Goal: Information Seeking & Learning: Learn about a topic

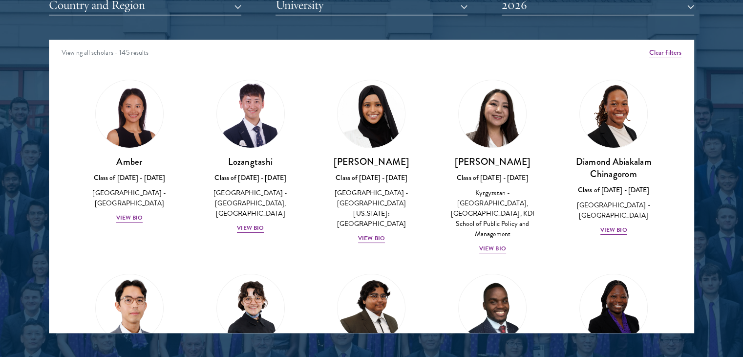
scroll to position [1271, 0]
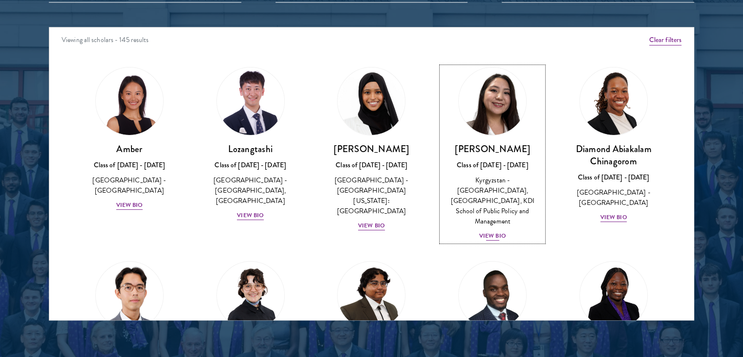
click at [495, 231] on div "View Bio" at bounding box center [492, 235] width 27 height 9
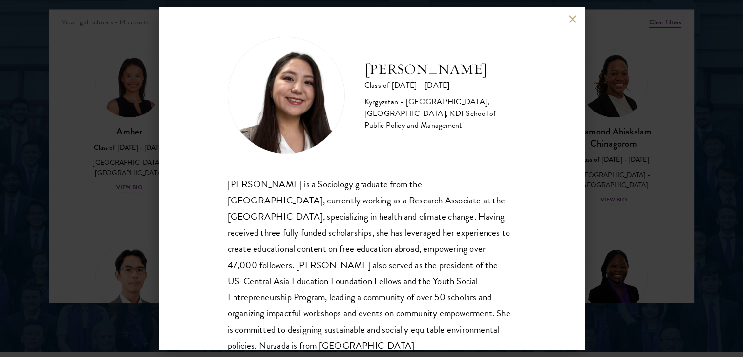
click at [572, 13] on div "Nurzada Abdivalieva Class of [DATE] - [DATE] [GEOGRAPHIC_DATA] - [GEOGRAPHIC_DA…" at bounding box center [371, 178] width 425 height 342
click at [572, 19] on button at bounding box center [573, 19] width 8 height 8
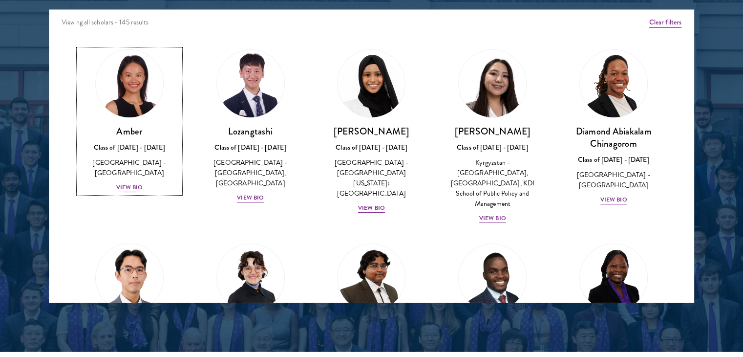
click at [132, 183] on div "View Bio" at bounding box center [129, 187] width 27 height 9
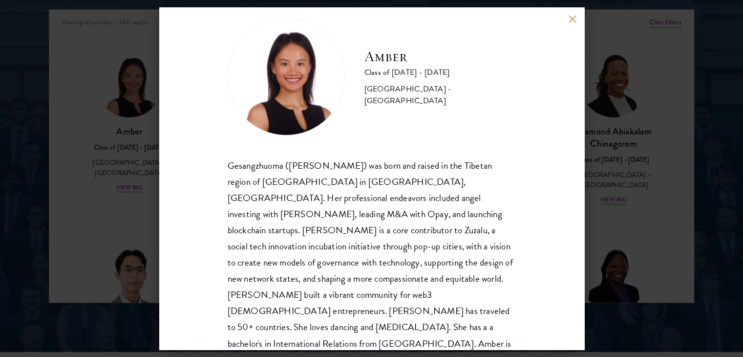
scroll to position [33, 0]
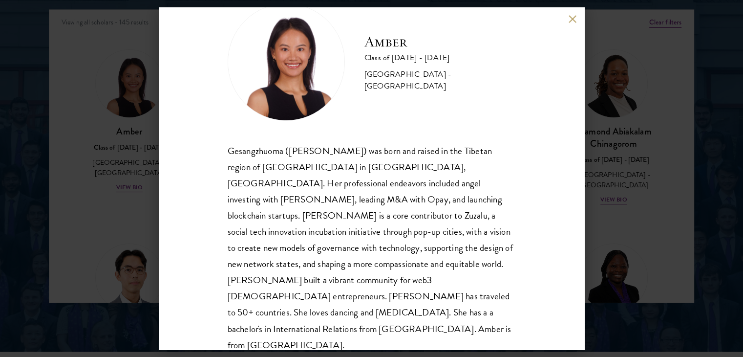
click at [572, 18] on button at bounding box center [573, 19] width 8 height 8
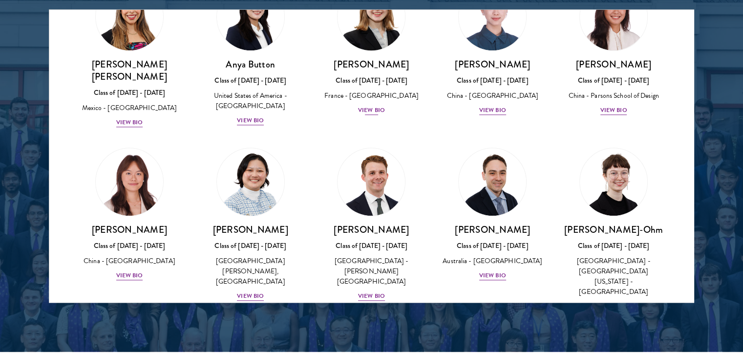
scroll to position [811, 0]
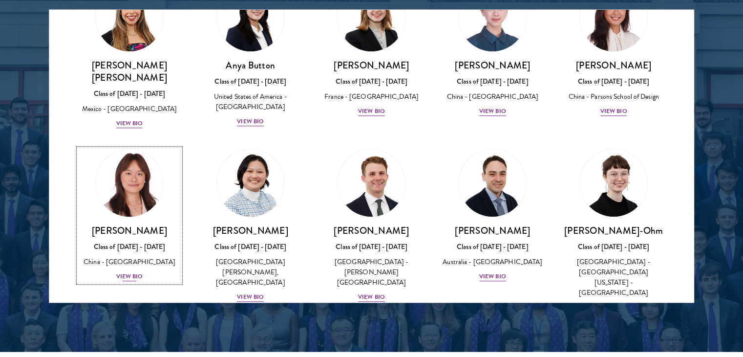
click at [122, 272] on div "View Bio" at bounding box center [129, 276] width 27 height 9
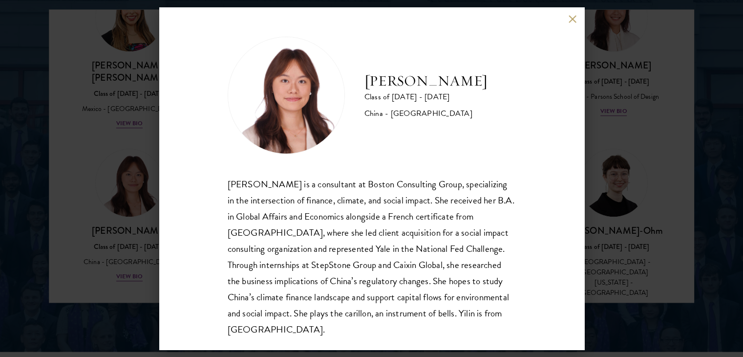
click at [575, 16] on button at bounding box center [573, 19] width 8 height 8
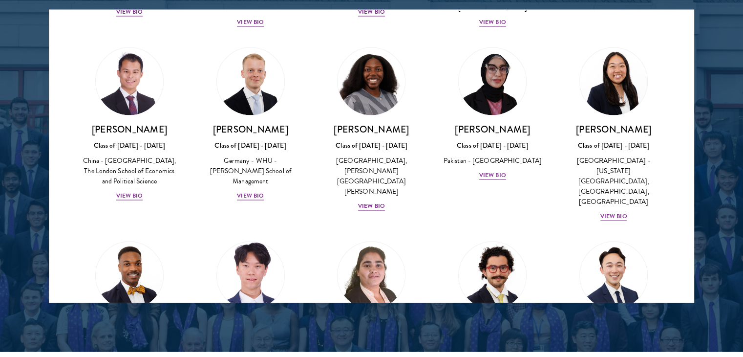
scroll to position [1876, 0]
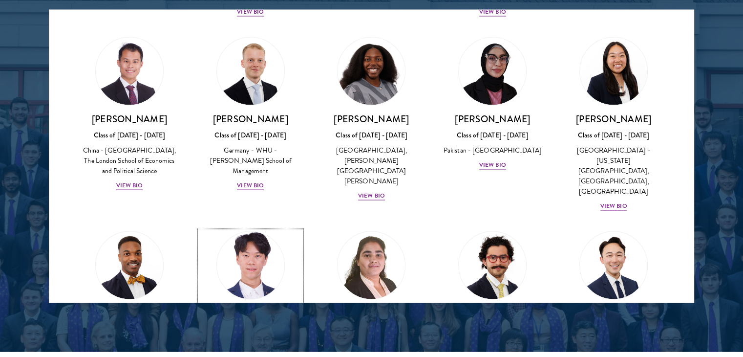
click at [242, 354] on div "View Bio" at bounding box center [250, 358] width 27 height 9
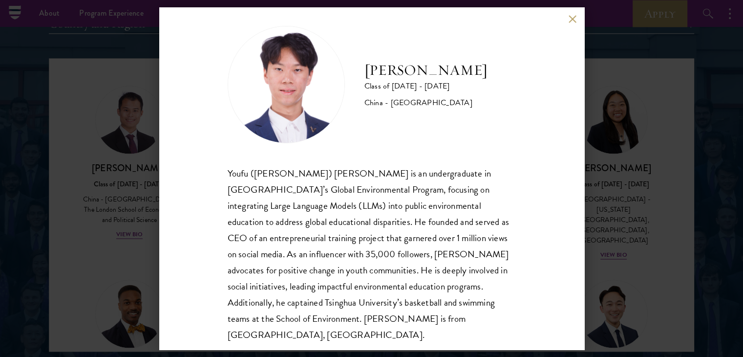
scroll to position [17, 0]
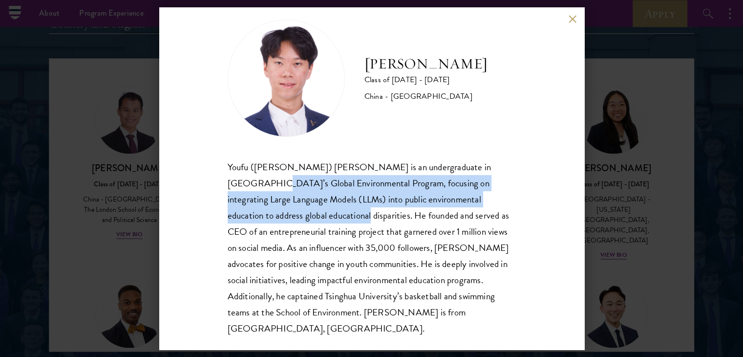
drag, startPoint x: 226, startPoint y: 178, endPoint x: 272, endPoint y: 216, distance: 59.7
click at [279, 215] on div "[PERSON_NAME] Class of [DATE] - [DATE] [GEOGRAPHIC_DATA] - [GEOGRAPHIC_DATA] [P…" at bounding box center [371, 178] width 425 height 342
click at [270, 217] on div "Youfu ([PERSON_NAME]) [PERSON_NAME] is an undergraduate in [GEOGRAPHIC_DATA]’s …" at bounding box center [372, 248] width 288 height 178
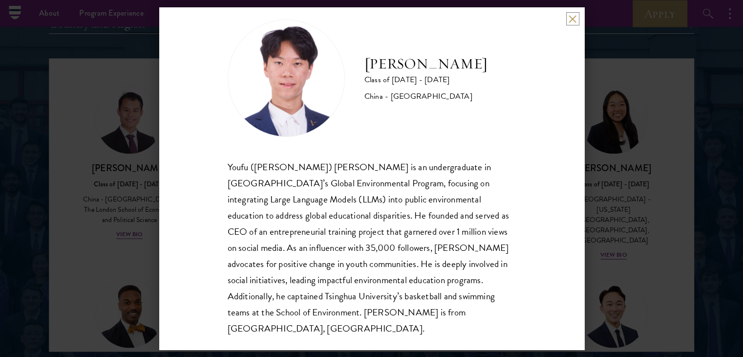
click at [575, 19] on button at bounding box center [573, 19] width 8 height 8
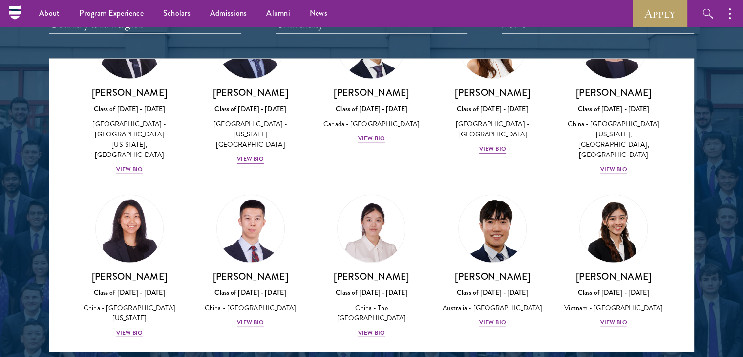
scroll to position [2756, 0]
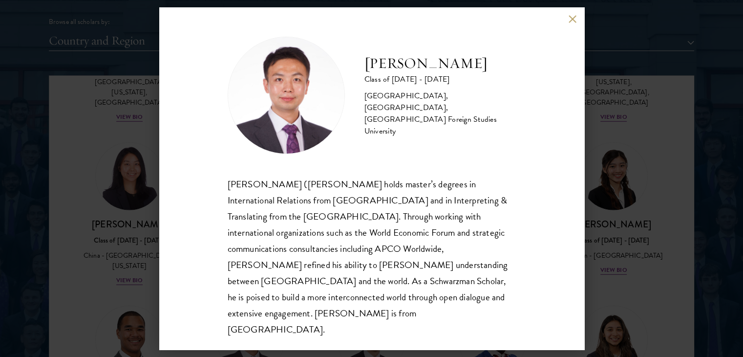
scroll to position [1239, 0]
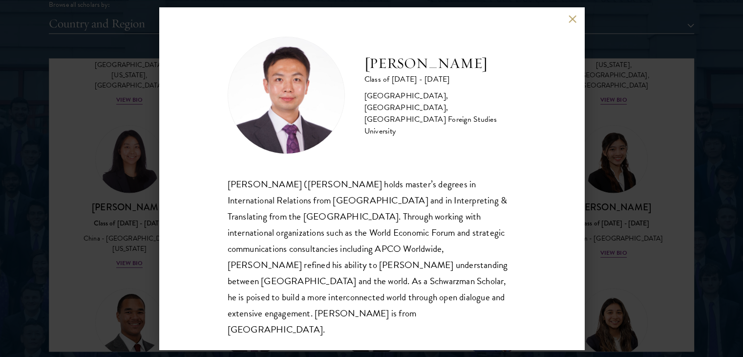
click at [575, 23] on button at bounding box center [573, 19] width 8 height 8
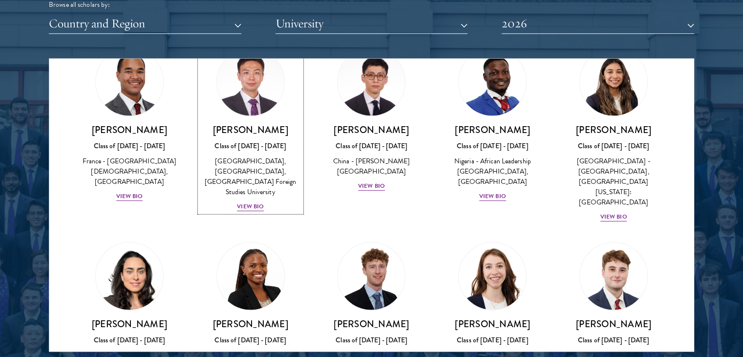
scroll to position [3000, 0]
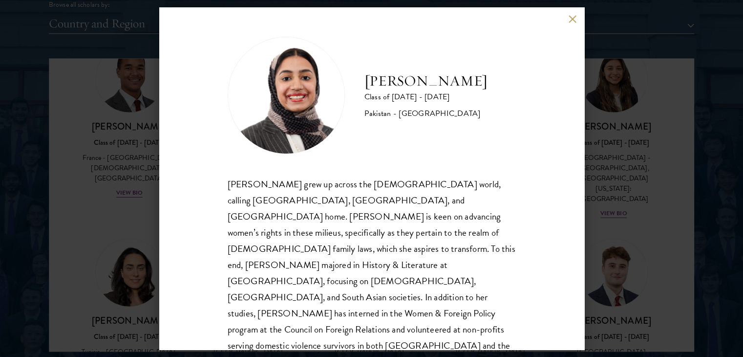
click at [576, 18] on button at bounding box center [573, 19] width 8 height 8
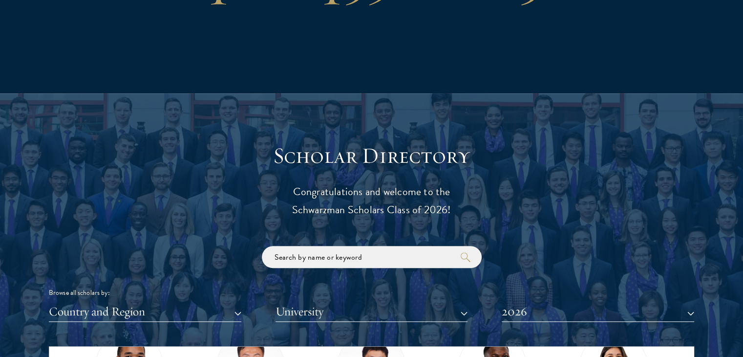
scroll to position [1050, 0]
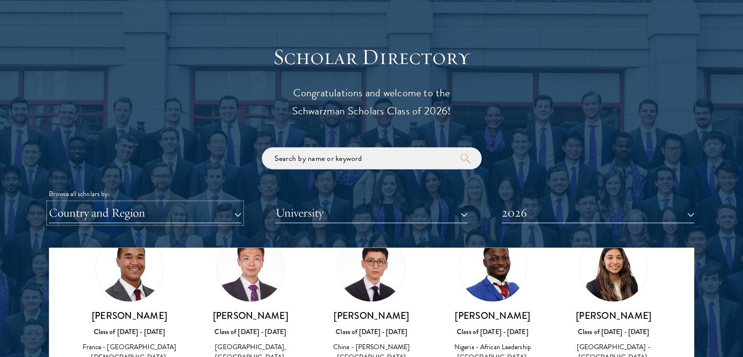
click at [233, 210] on button "Country and Region" at bounding box center [145, 213] width 193 height 20
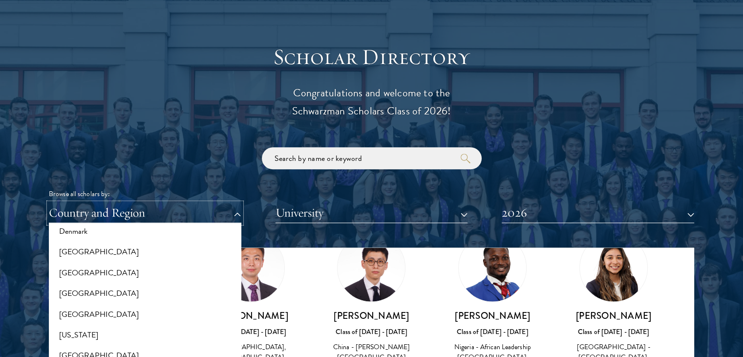
scroll to position [586, 0]
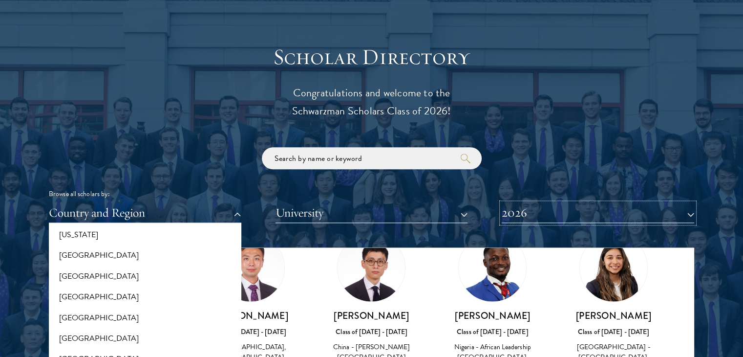
click at [563, 210] on button "2026" at bounding box center [598, 213] width 193 height 20
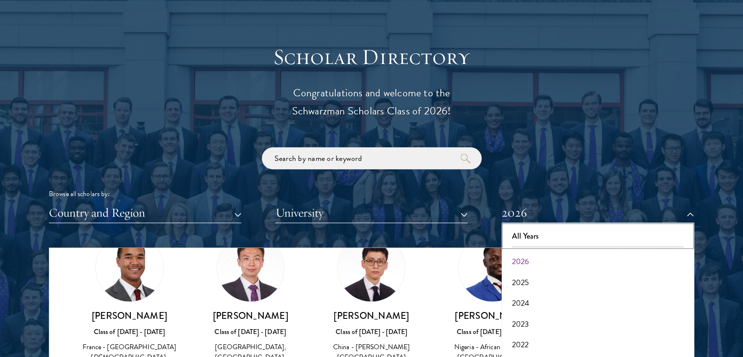
click at [532, 234] on button "All Years" at bounding box center [598, 236] width 187 height 21
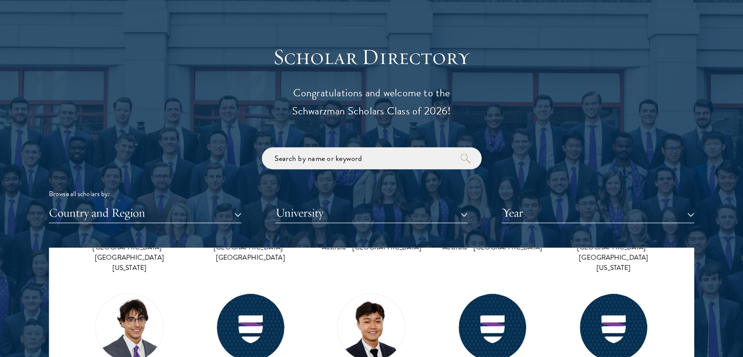
scroll to position [24824, 0]
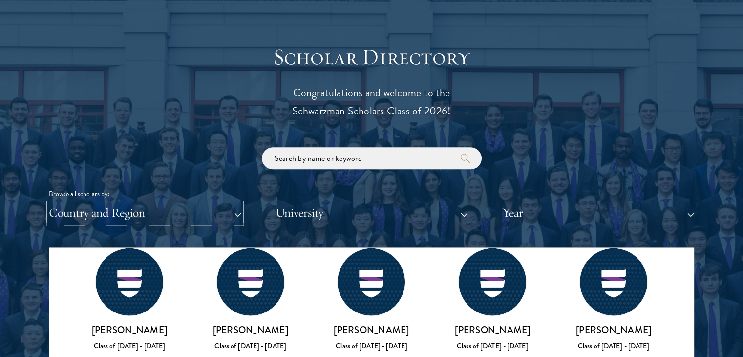
click at [152, 208] on button "Country and Region" at bounding box center [145, 213] width 193 height 20
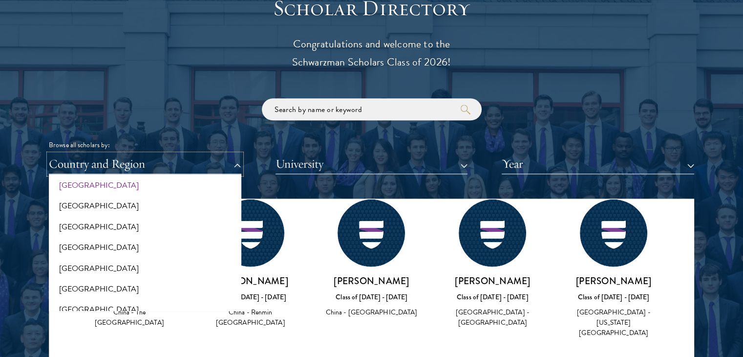
scroll to position [2000, 0]
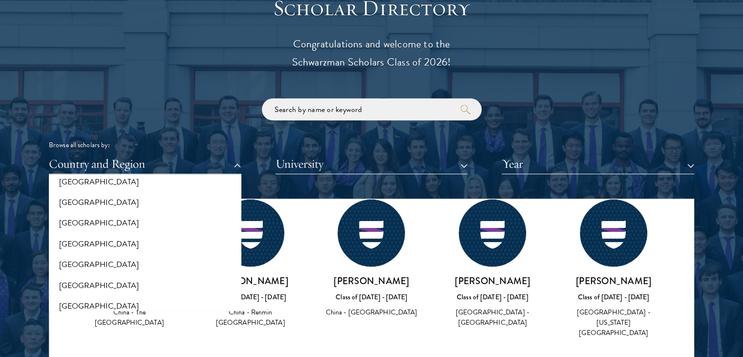
click at [651, 135] on div "Browse all scholars by: Country and Region All Countries and Regions [GEOGRAPHI…" at bounding box center [372, 136] width 646 height 76
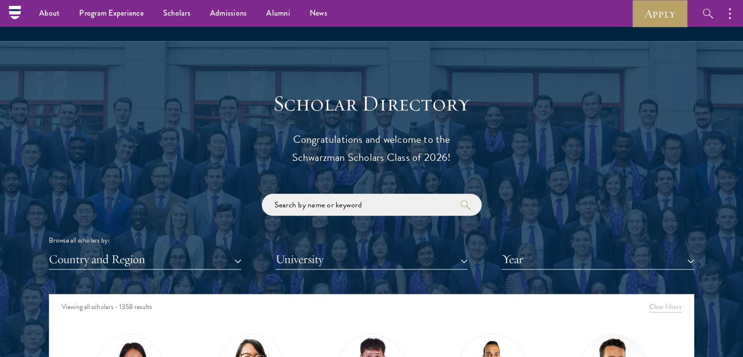
scroll to position [1001, 0]
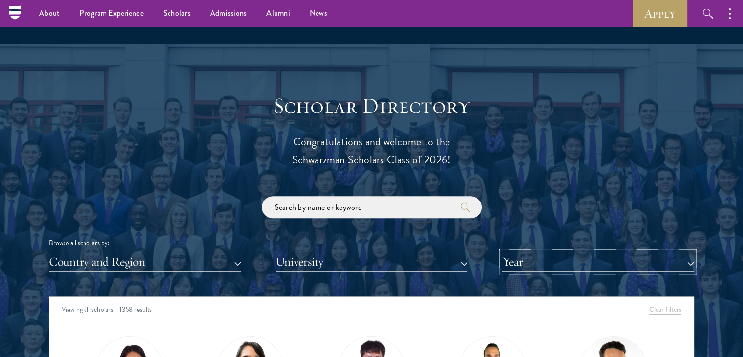
click at [595, 257] on button "Year" at bounding box center [598, 262] width 193 height 20
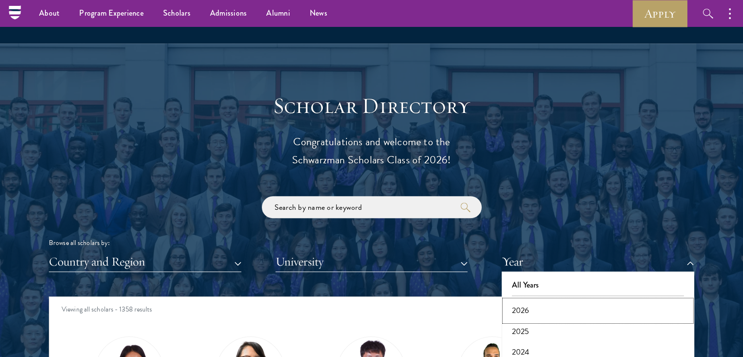
click at [532, 305] on button "2026" at bounding box center [598, 310] width 187 height 21
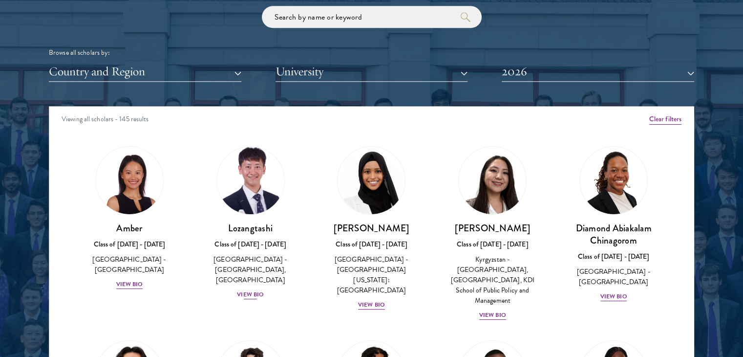
scroll to position [1197, 0]
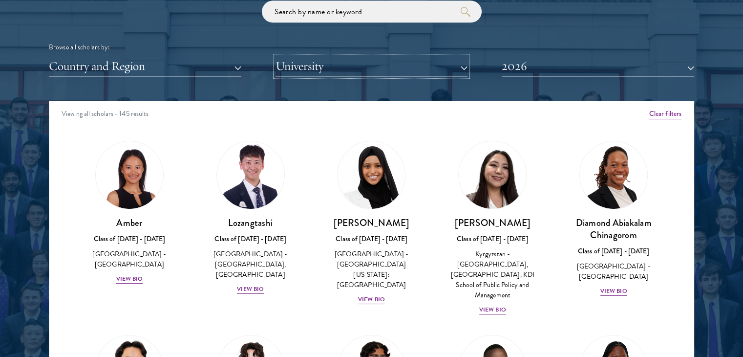
click at [356, 66] on button "University" at bounding box center [372, 66] width 193 height 20
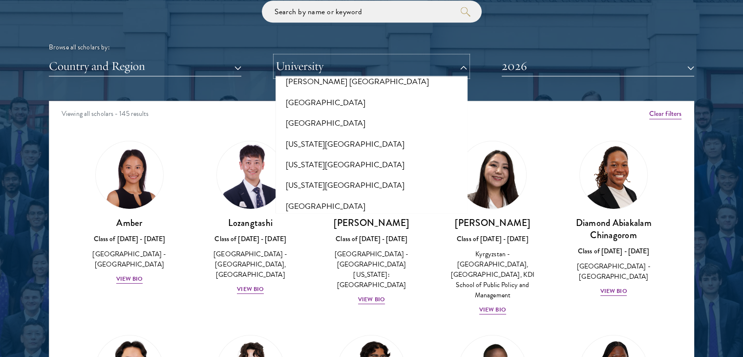
scroll to position [9586, 0]
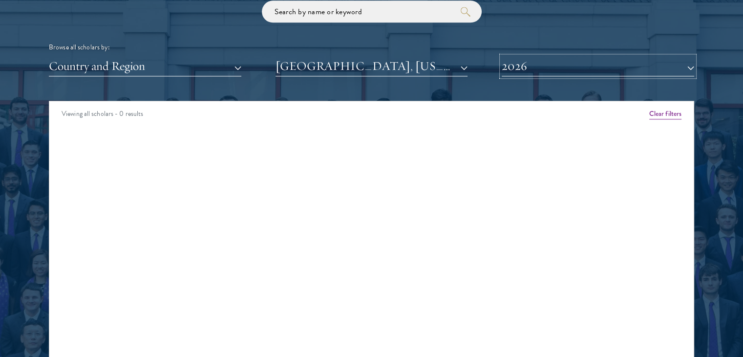
click at [523, 65] on button "2026" at bounding box center [598, 66] width 193 height 20
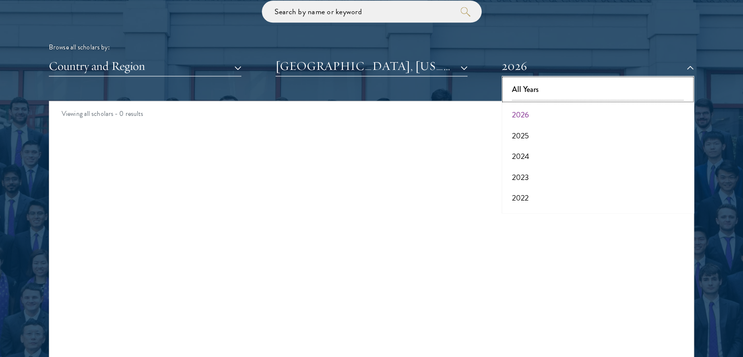
click at [526, 91] on button "All Years" at bounding box center [598, 89] width 187 height 21
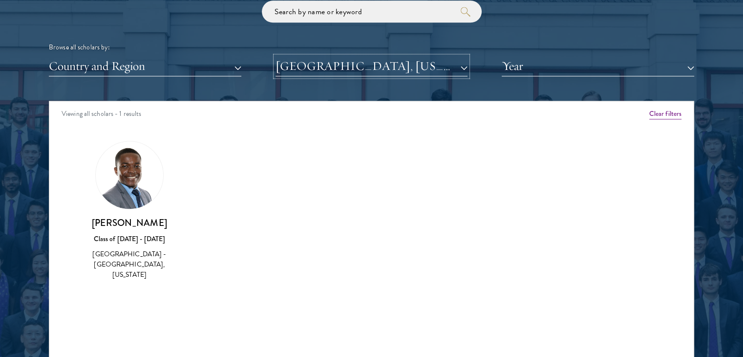
click at [430, 64] on button "[GEOGRAPHIC_DATA], [US_STATE]" at bounding box center [372, 66] width 193 height 20
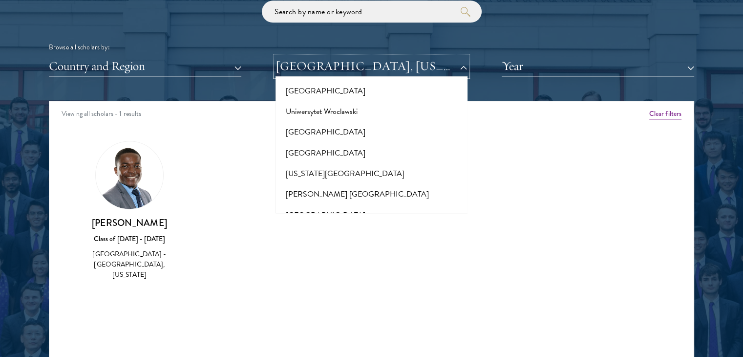
scroll to position [9439, 0]
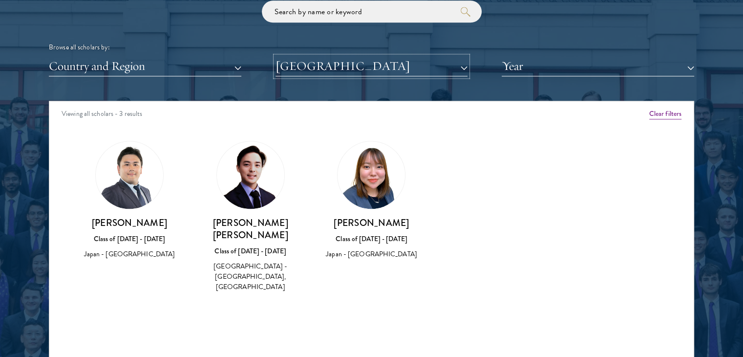
click at [392, 63] on button "[GEOGRAPHIC_DATA]" at bounding box center [372, 66] width 193 height 20
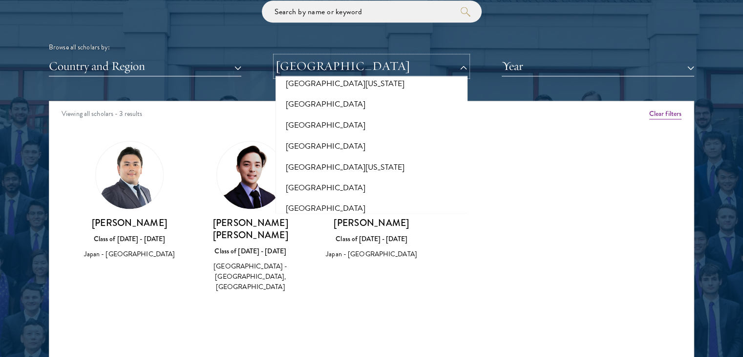
scroll to position [9195, 0]
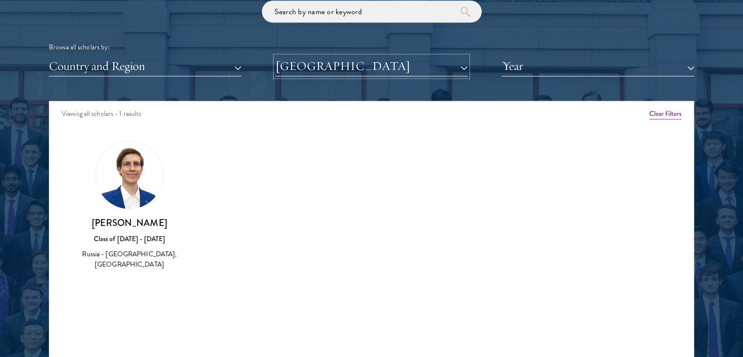
click at [355, 69] on button "[GEOGRAPHIC_DATA]" at bounding box center [372, 66] width 193 height 20
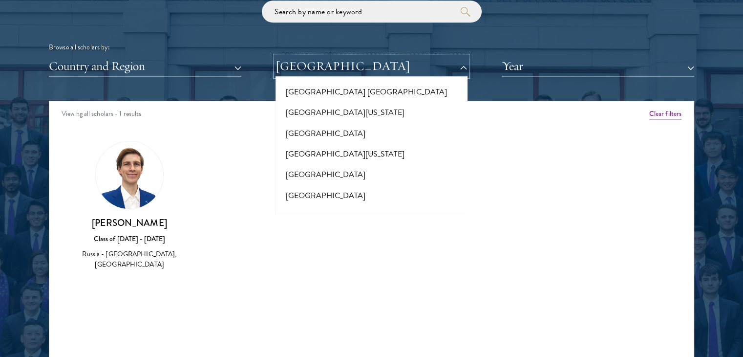
scroll to position [9146, 0]
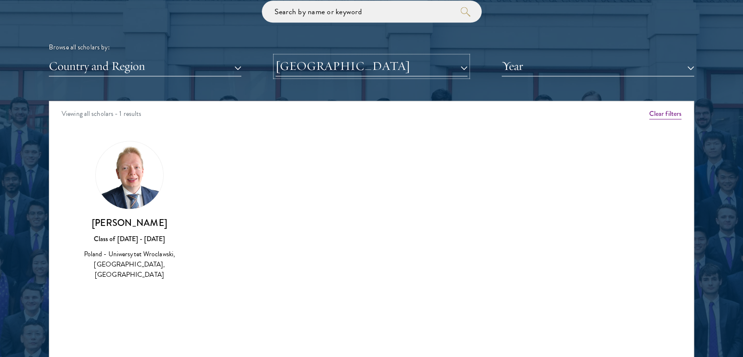
click at [387, 62] on button "[GEOGRAPHIC_DATA]" at bounding box center [372, 66] width 193 height 20
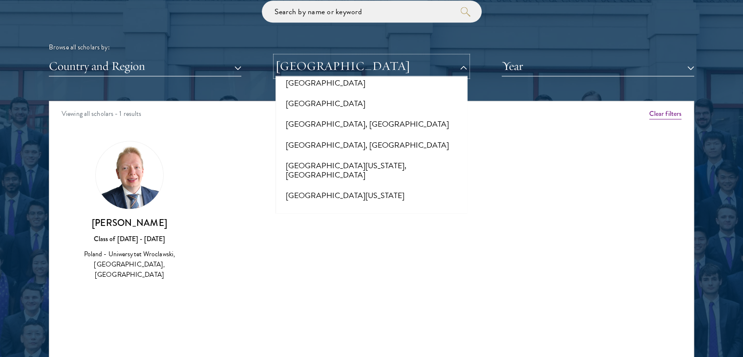
scroll to position [8901, 0]
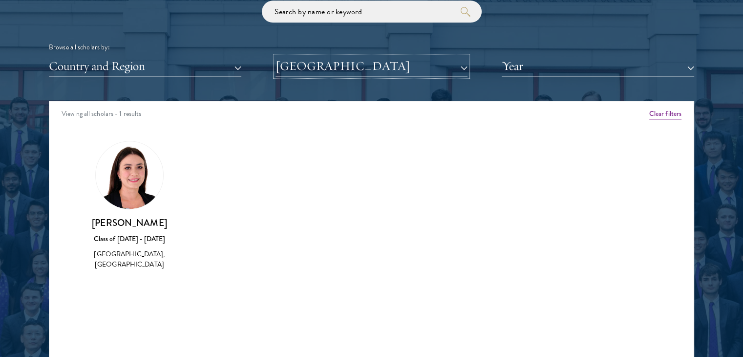
click at [396, 69] on button "[GEOGRAPHIC_DATA]" at bounding box center [372, 66] width 193 height 20
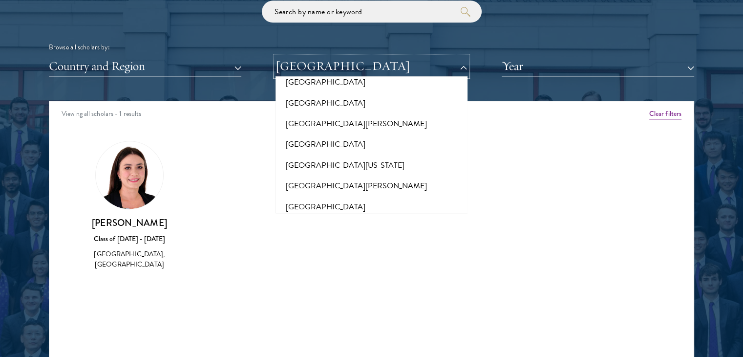
scroll to position [8804, 0]
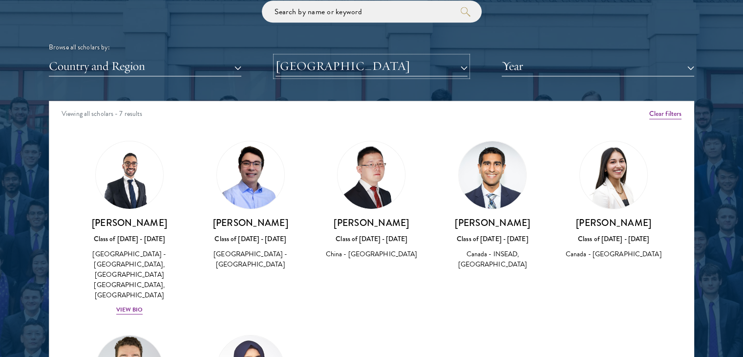
click at [390, 57] on button "[GEOGRAPHIC_DATA]" at bounding box center [372, 66] width 193 height 20
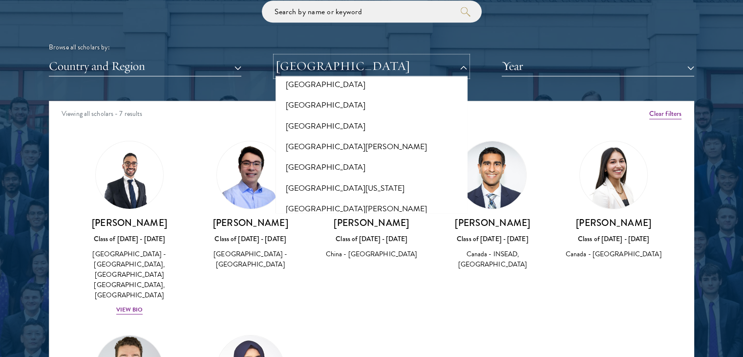
scroll to position [8755, 0]
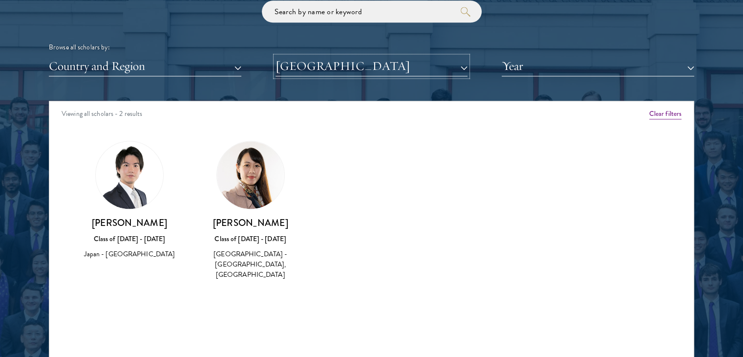
click at [381, 61] on button "[GEOGRAPHIC_DATA]" at bounding box center [372, 66] width 193 height 20
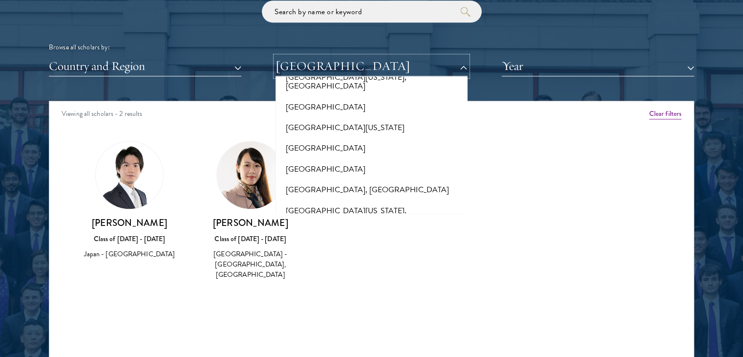
scroll to position [8413, 0]
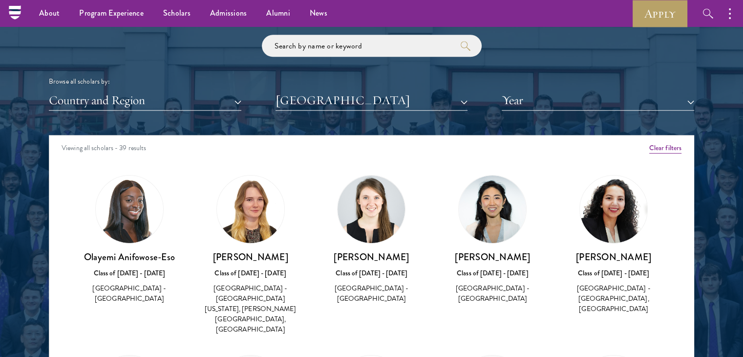
scroll to position [1148, 0]
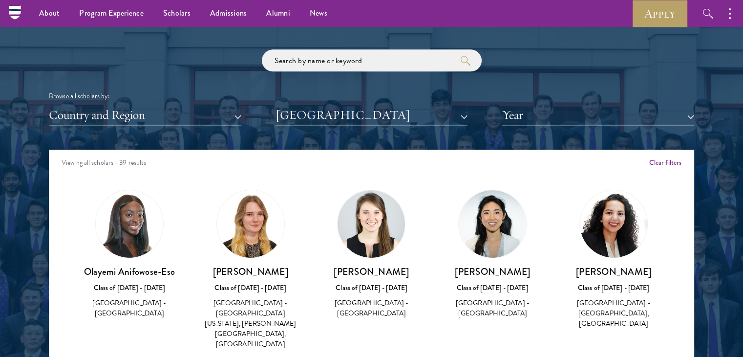
click at [369, 104] on div "Browse all scholars by: Country and Region All Countries and Regions [GEOGRAPHI…" at bounding box center [372, 87] width 646 height 76
click at [370, 114] on button "[GEOGRAPHIC_DATA]" at bounding box center [372, 115] width 193 height 20
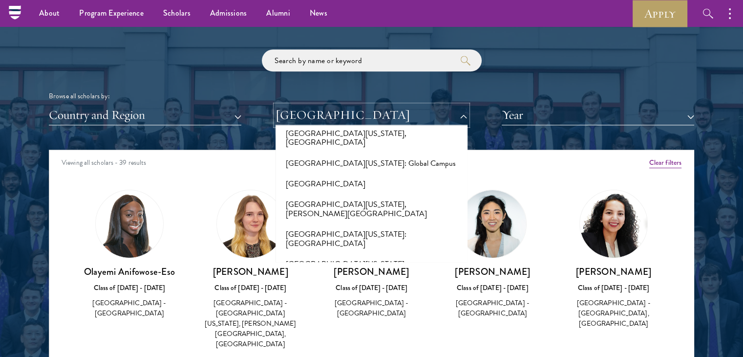
scroll to position [8266, 0]
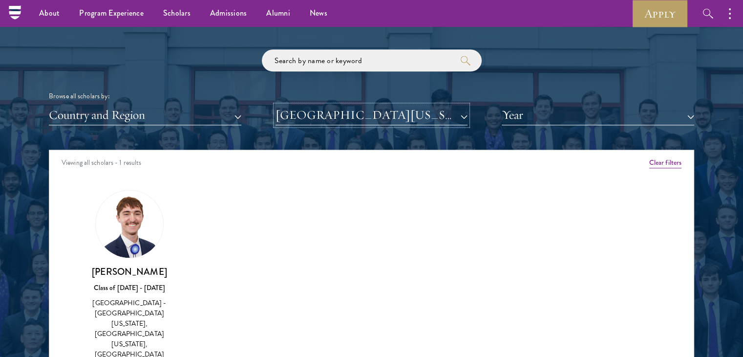
click at [366, 116] on button "[GEOGRAPHIC_DATA][US_STATE]" at bounding box center [372, 115] width 193 height 20
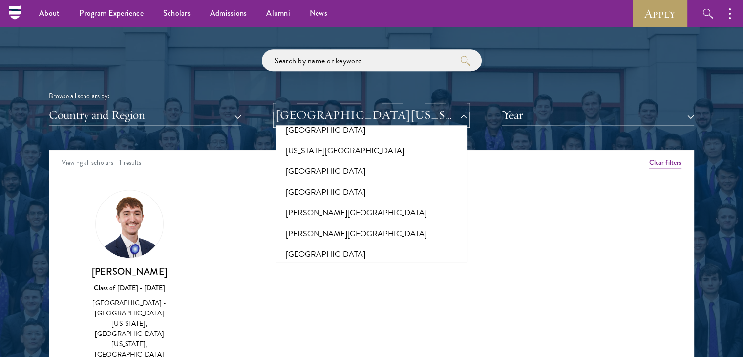
scroll to position [3722, 0]
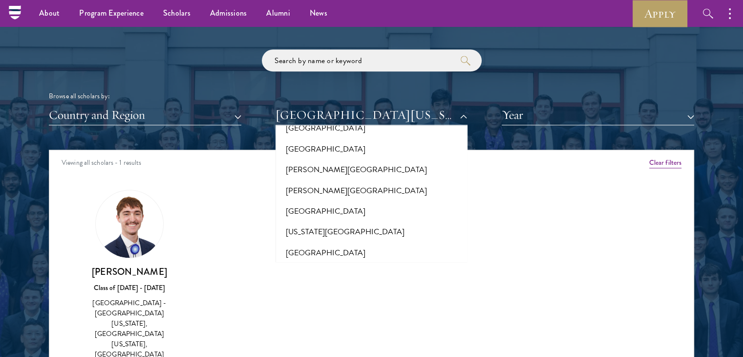
click at [347, 304] on button "[GEOGRAPHIC_DATA]" at bounding box center [372, 314] width 187 height 21
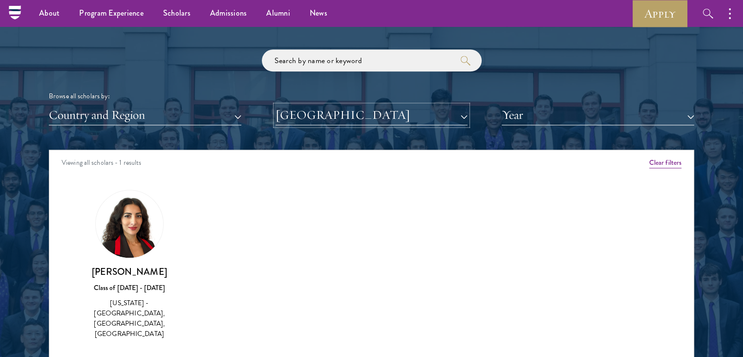
click at [383, 114] on button "[GEOGRAPHIC_DATA]" at bounding box center [372, 115] width 193 height 20
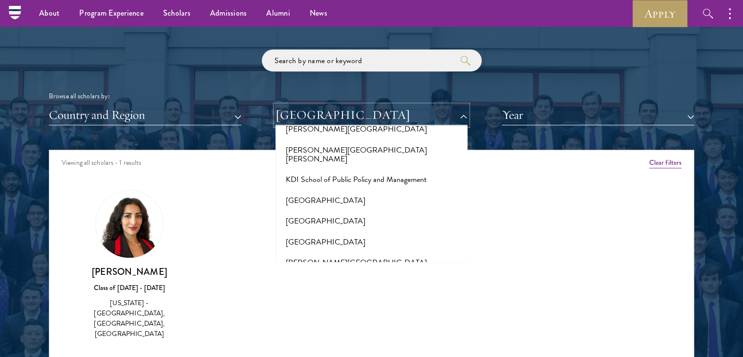
scroll to position [3038, 0]
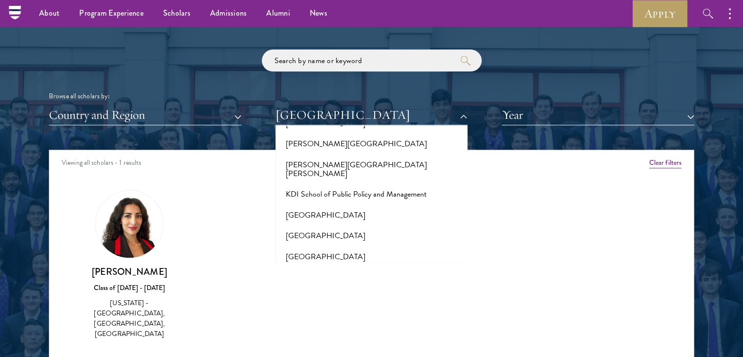
click at [348, 328] on button "[GEOGRAPHIC_DATA]" at bounding box center [372, 338] width 187 height 21
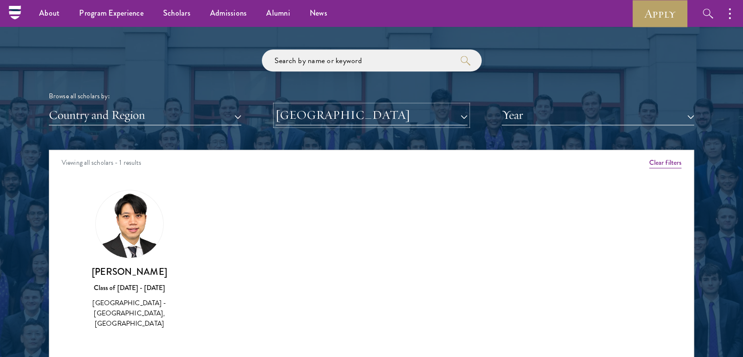
click at [367, 124] on button "[GEOGRAPHIC_DATA]" at bounding box center [372, 115] width 193 height 20
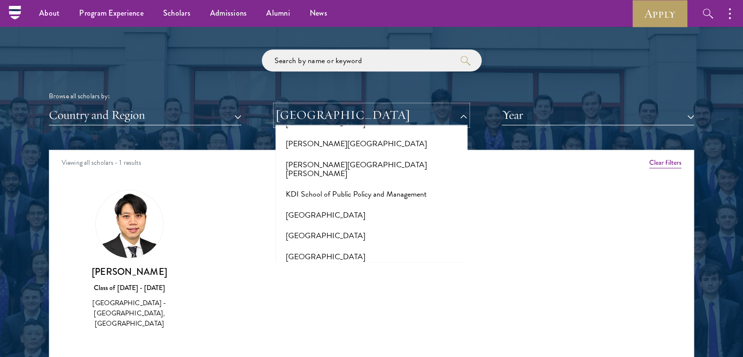
scroll to position [2989, 0]
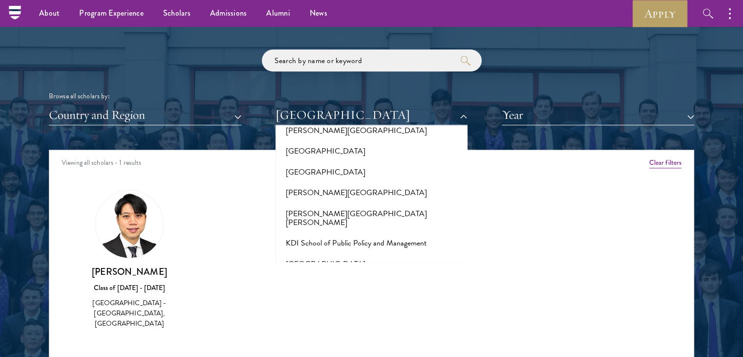
click at [299, 295] on button "[GEOGRAPHIC_DATA]" at bounding box center [372, 305] width 187 height 21
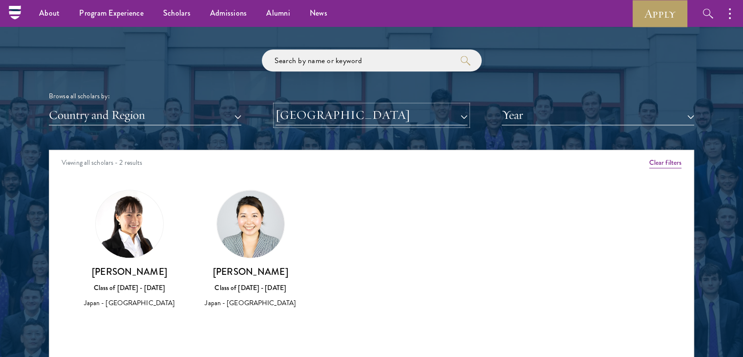
click at [350, 116] on button "[GEOGRAPHIC_DATA]" at bounding box center [372, 115] width 193 height 20
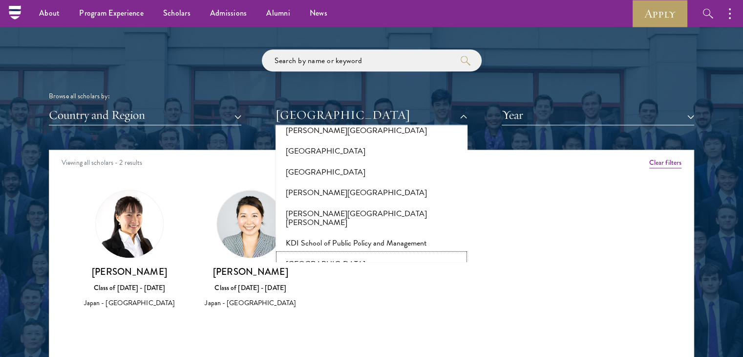
click at [352, 253] on button "[GEOGRAPHIC_DATA]" at bounding box center [372, 263] width 187 height 21
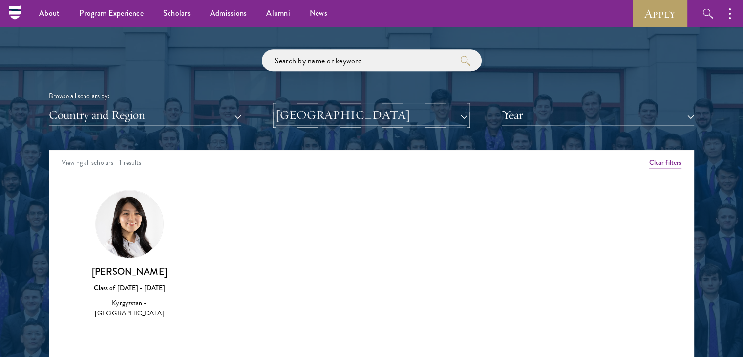
click at [356, 115] on button "[GEOGRAPHIC_DATA]" at bounding box center [372, 115] width 193 height 20
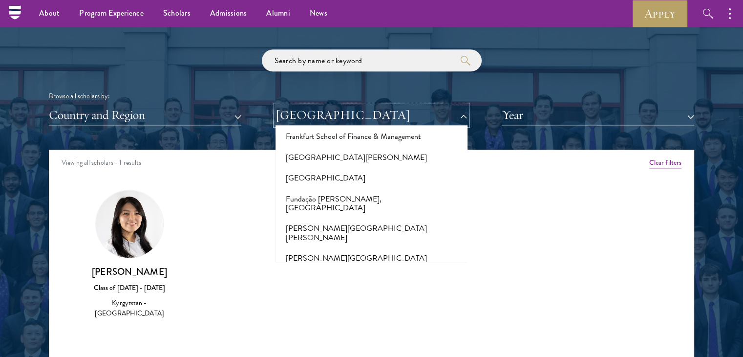
scroll to position [2060, 0]
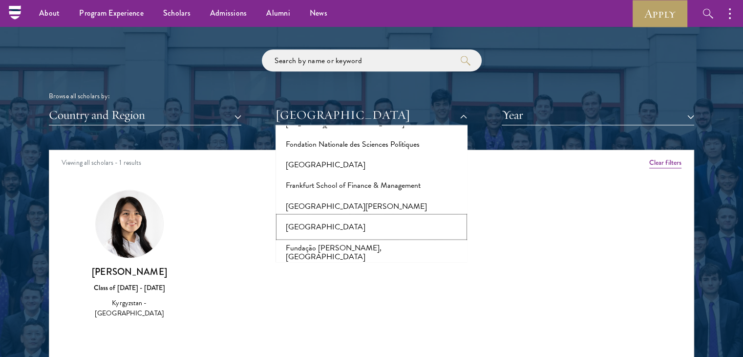
click at [314, 216] on button "[GEOGRAPHIC_DATA]" at bounding box center [372, 226] width 187 height 21
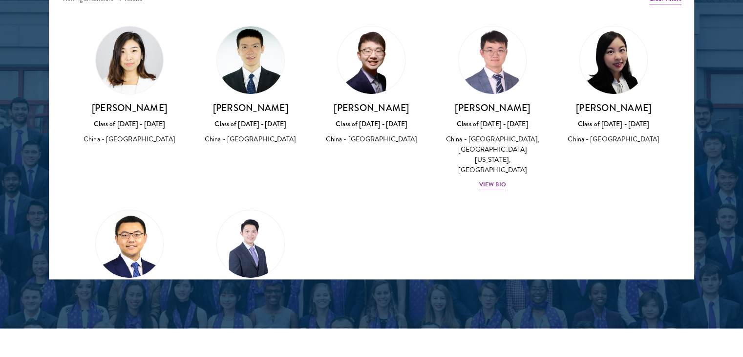
scroll to position [1294, 0]
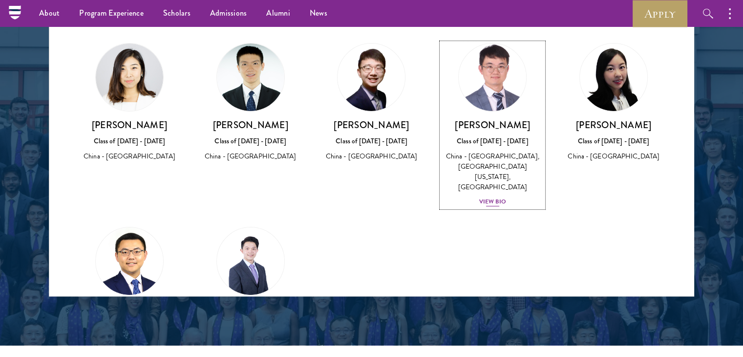
click at [493, 197] on div "View Bio" at bounding box center [492, 201] width 27 height 9
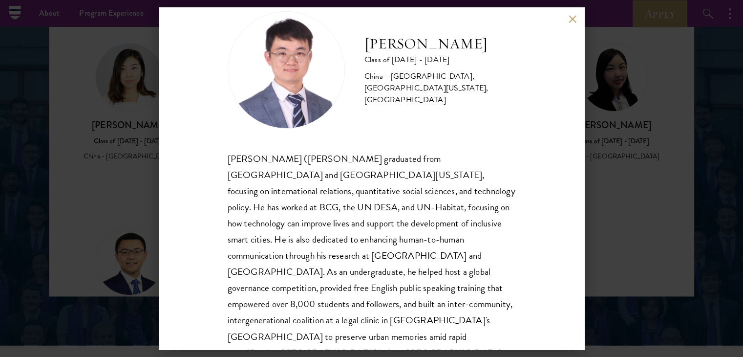
scroll to position [49, 0]
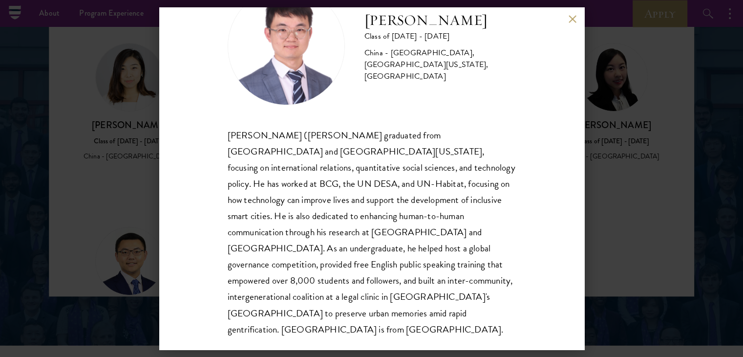
click at [574, 17] on button at bounding box center [573, 19] width 8 height 8
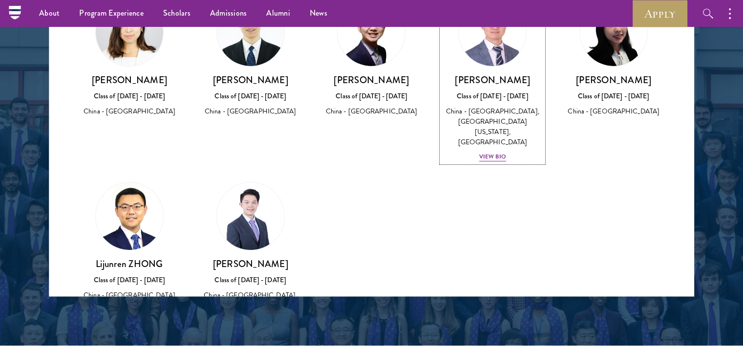
scroll to position [83, 0]
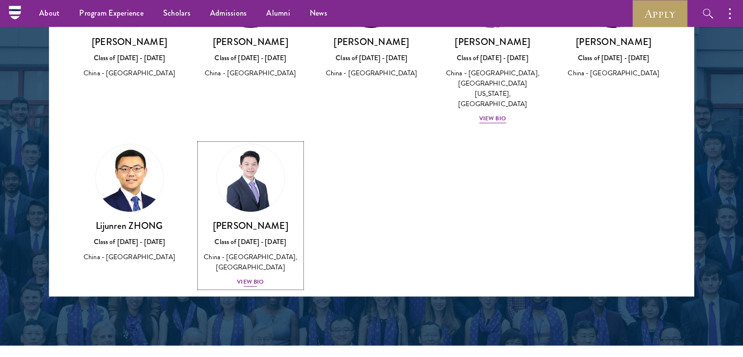
click at [252, 277] on div "View Bio" at bounding box center [250, 281] width 27 height 9
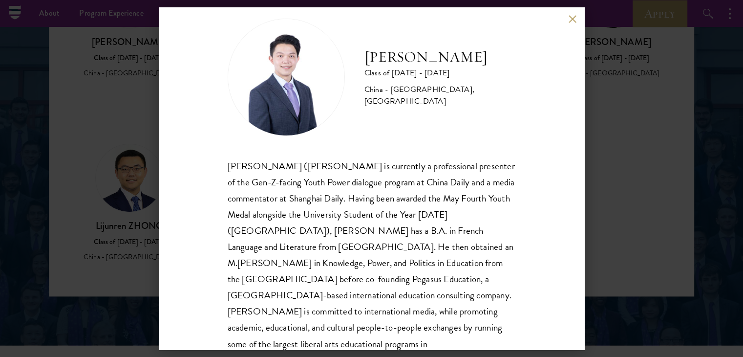
scroll to position [33, 0]
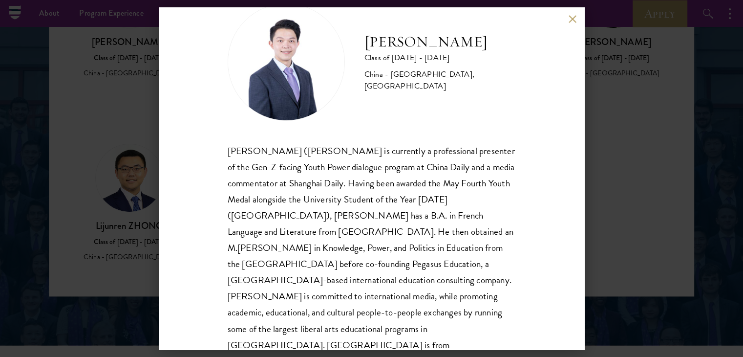
click at [569, 19] on button at bounding box center [573, 19] width 8 height 8
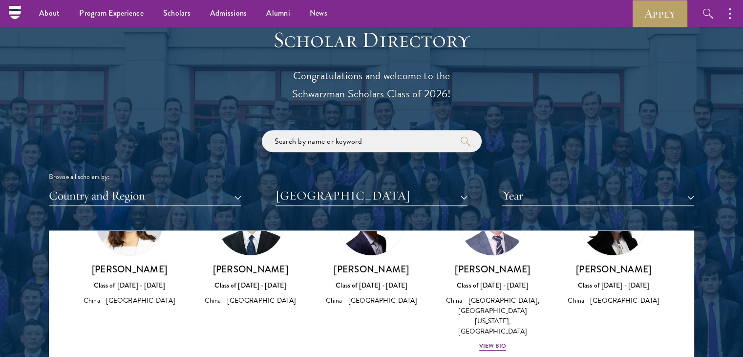
scroll to position [1050, 0]
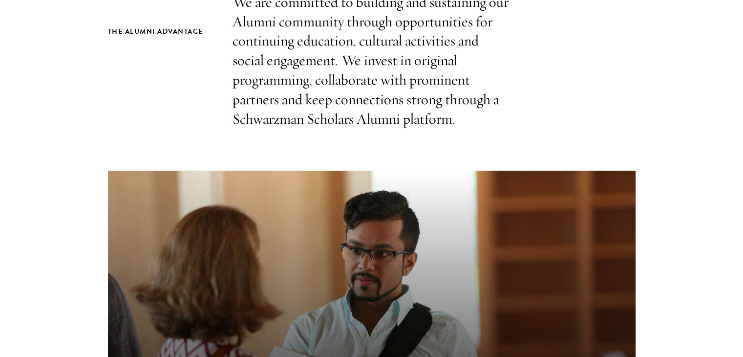
scroll to position [586, 0]
